Goal: Transaction & Acquisition: Purchase product/service

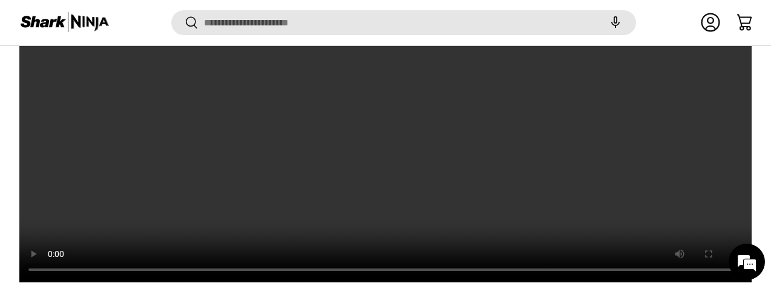
scroll to position [2419, 0]
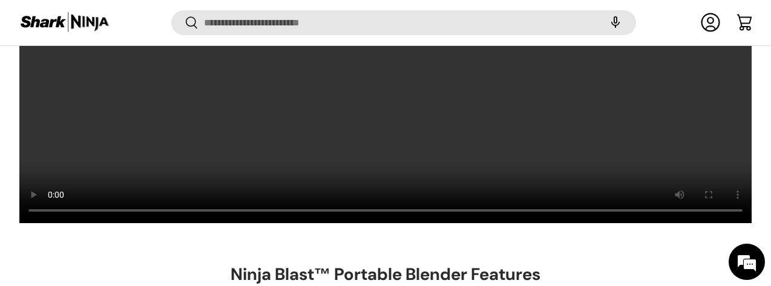
click at [697, 20] on link "Log in" at bounding box center [710, 22] width 27 height 27
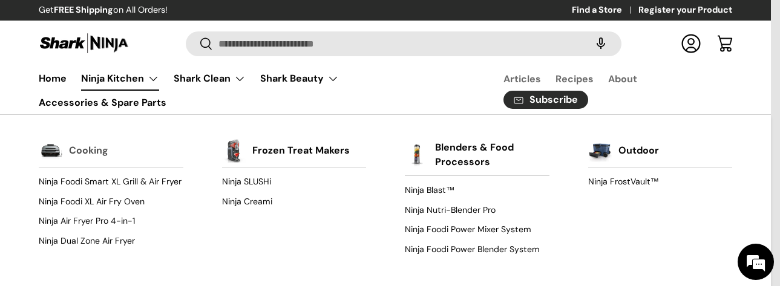
click at [88, 151] on link "Cooking" at bounding box center [88, 150] width 39 height 27
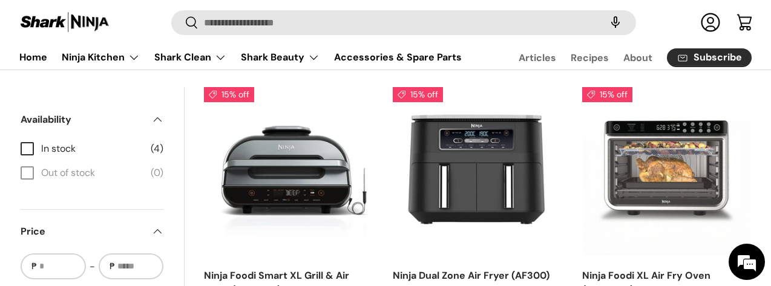
scroll to position [424, 0]
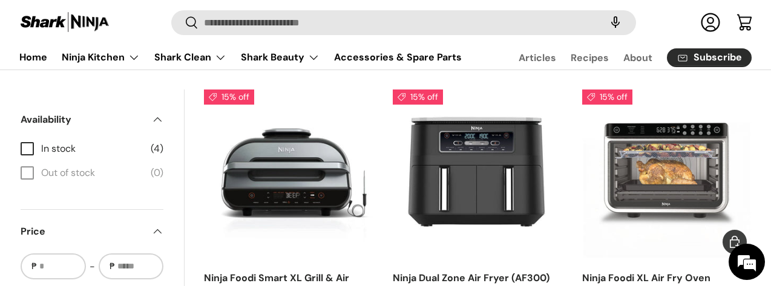
click at [0, 0] on img "Ninja Foodi XL Air Fry Oven (DT200PH)" at bounding box center [0, 0] width 0 height 0
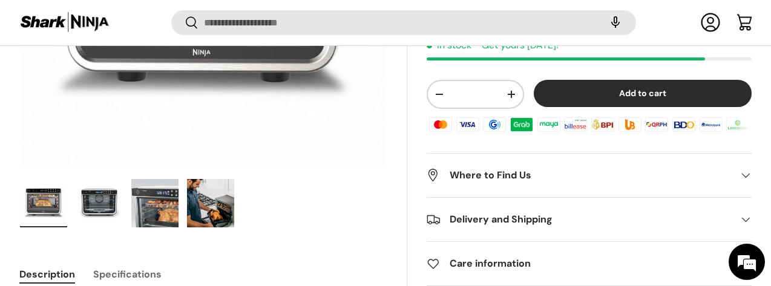
scroll to position [361, 0]
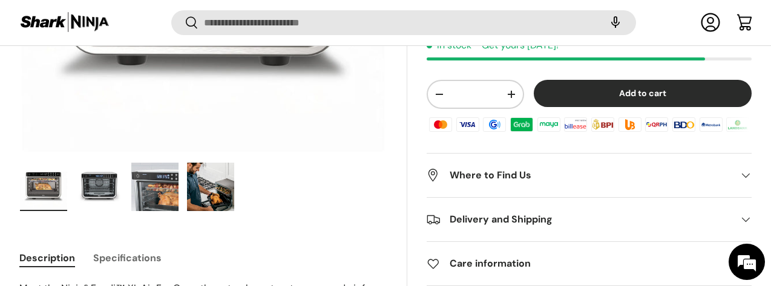
click at [67, 163] on img "Gallery Viewer" at bounding box center [43, 187] width 47 height 48
click at [122, 163] on img "Gallery Viewer" at bounding box center [99, 187] width 47 height 48
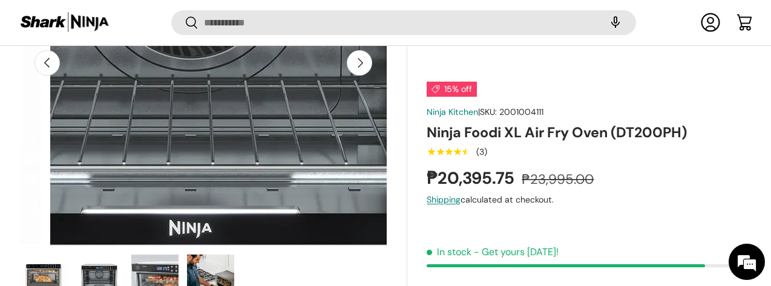
scroll to position [300, 0]
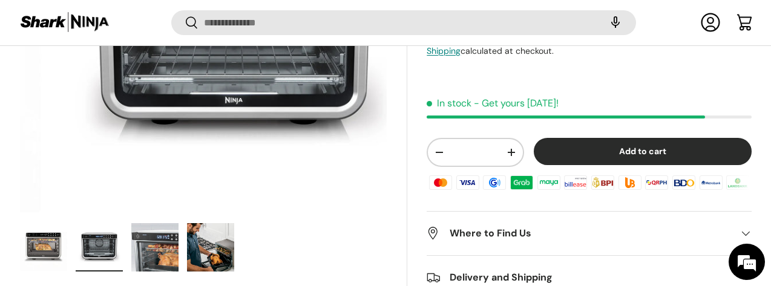
click at [179, 223] on img "Gallery Viewer" at bounding box center [154, 247] width 47 height 48
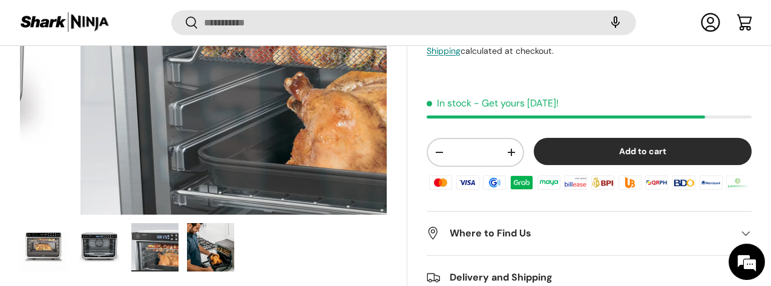
click at [234, 227] on img "Gallery Viewer" at bounding box center [210, 247] width 47 height 48
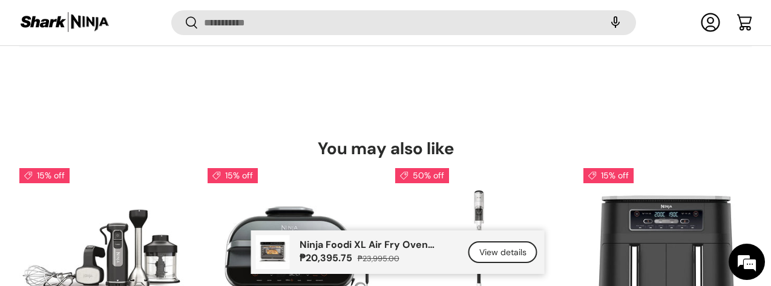
scroll to position [6915, 0]
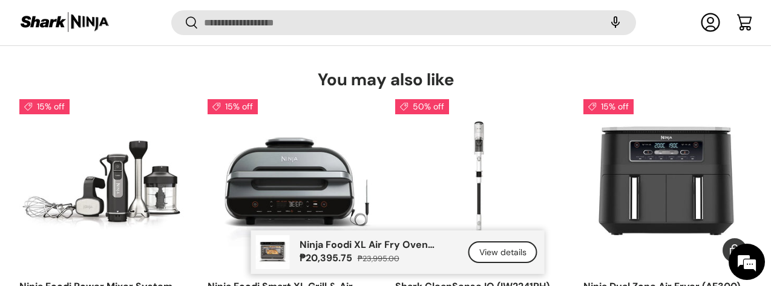
click at [0, 0] on img "Ninja Dual Zone Air Fryer (AF300)" at bounding box center [0, 0] width 0 height 0
